Goal: Navigation & Orientation: Find specific page/section

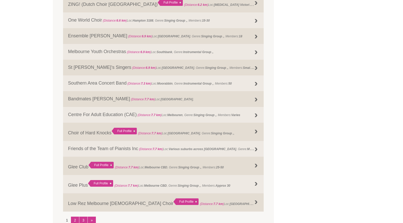
scroll to position [483, 0]
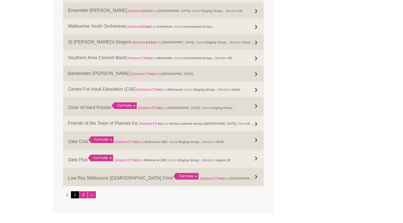
click at [76, 199] on link "2" at bounding box center [75, 195] width 8 height 7
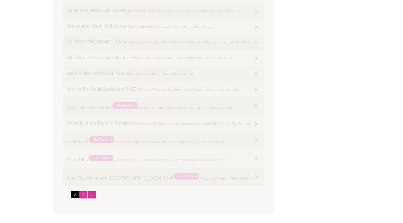
click at [77, 197] on link "2" at bounding box center [75, 195] width 8 height 7
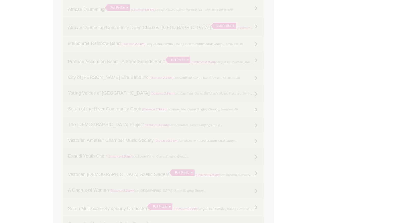
scroll to position [127, 0]
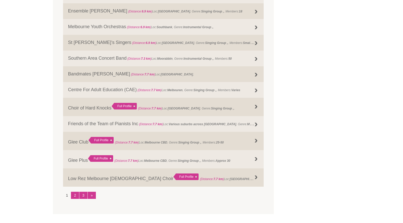
scroll to position [483, 0]
click at [93, 198] on link "»" at bounding box center [92, 195] width 8 height 7
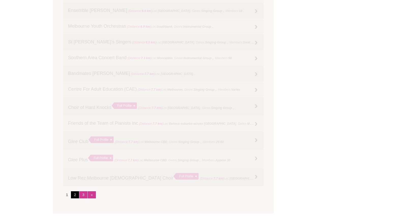
click at [75, 198] on link "2" at bounding box center [75, 195] width 8 height 7
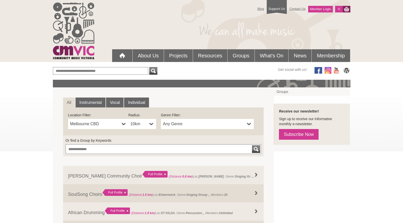
scroll to position [483, 0]
